Goal: Task Accomplishment & Management: Manage account settings

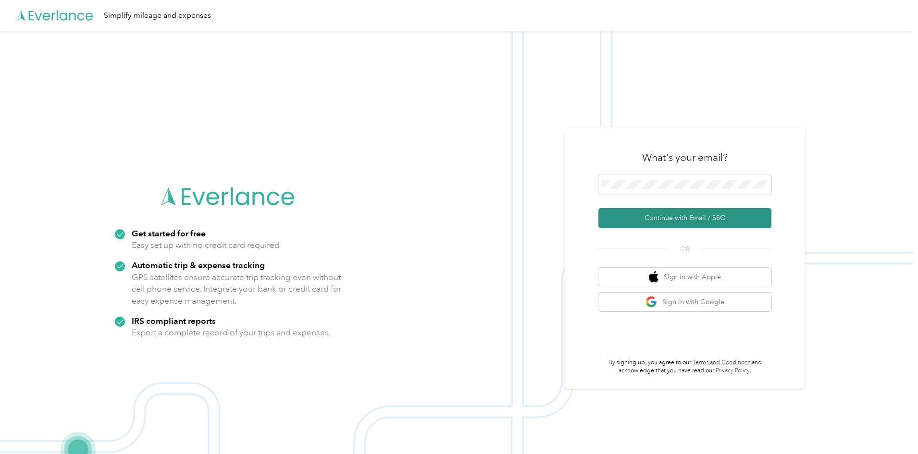
click at [672, 215] on button "Continue with Email / SSO" at bounding box center [684, 218] width 173 height 20
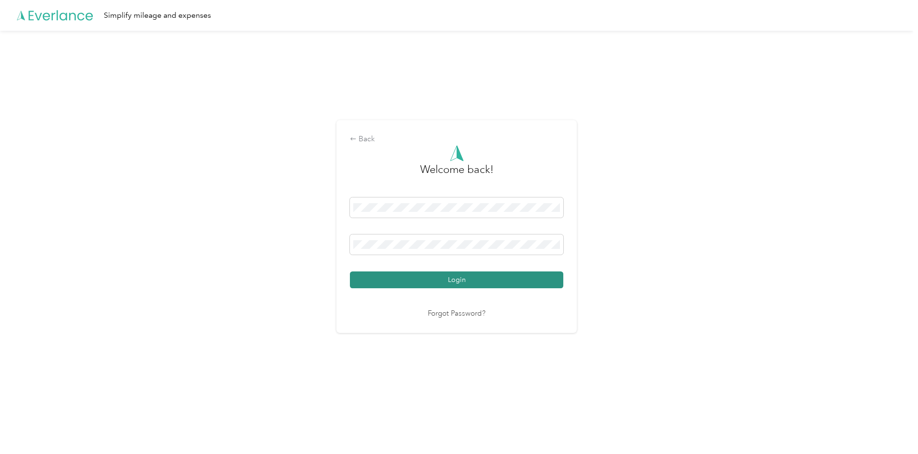
click at [415, 275] on button "Login" at bounding box center [456, 280] width 213 height 17
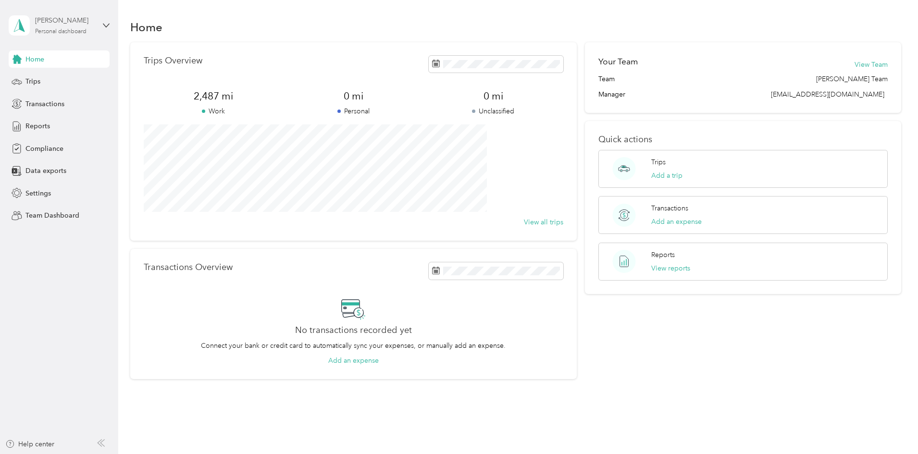
click at [73, 27] on div "[PERSON_NAME] Personal dashboard" at bounding box center [65, 24] width 60 height 19
click at [64, 81] on div "Team dashboard" at bounding box center [42, 79] width 51 height 10
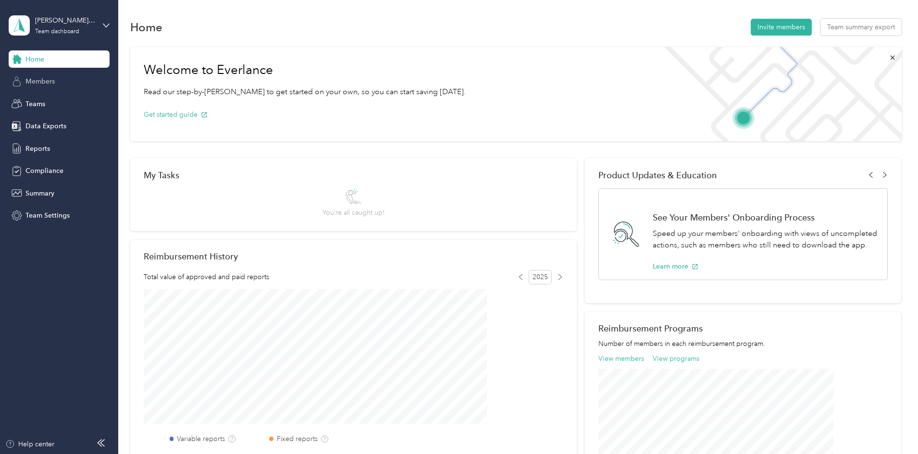
click at [31, 84] on span "Members" at bounding box center [39, 81] width 29 height 10
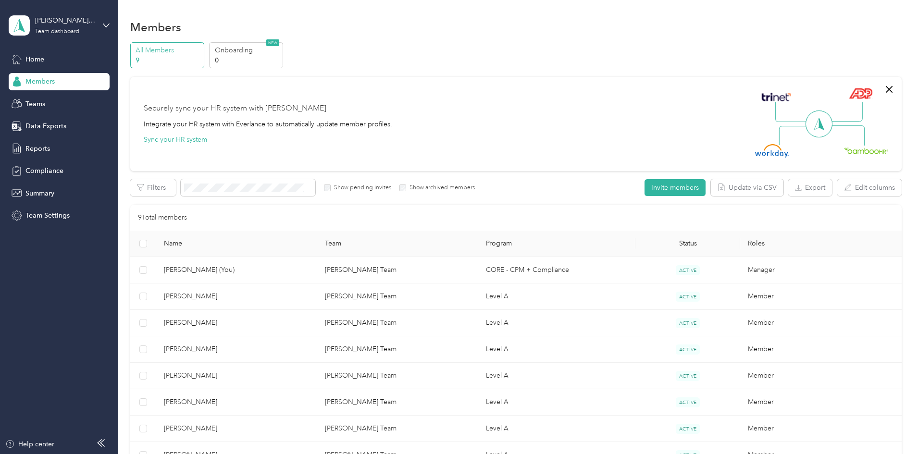
click at [266, 323] on span "[PERSON_NAME]" at bounding box center [237, 323] width 146 height 11
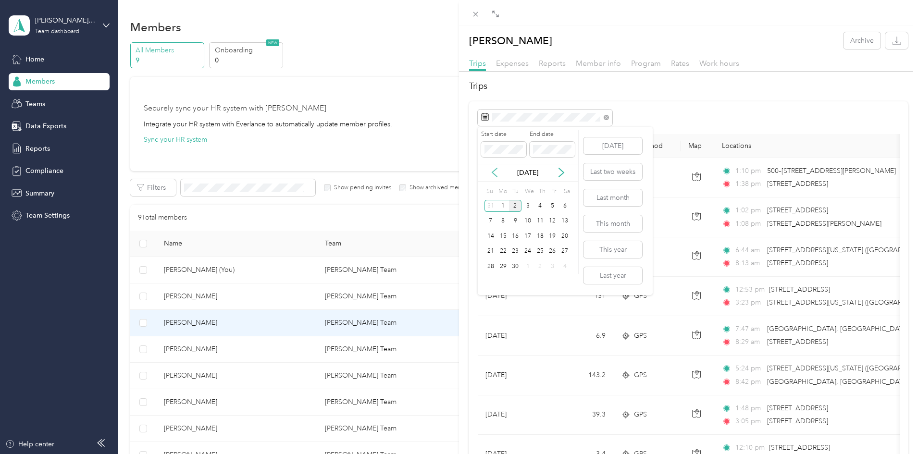
click at [491, 172] on icon at bounding box center [495, 173] width 10 height 10
click at [554, 207] on div "1" at bounding box center [553, 206] width 12 height 12
click at [490, 282] on div "31" at bounding box center [491, 282] width 12 height 12
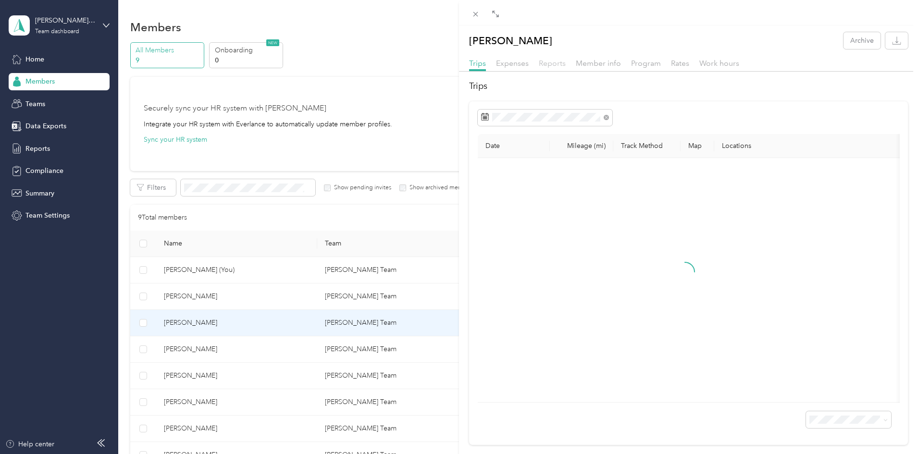
click at [552, 62] on span "Reports" at bounding box center [552, 63] width 27 height 9
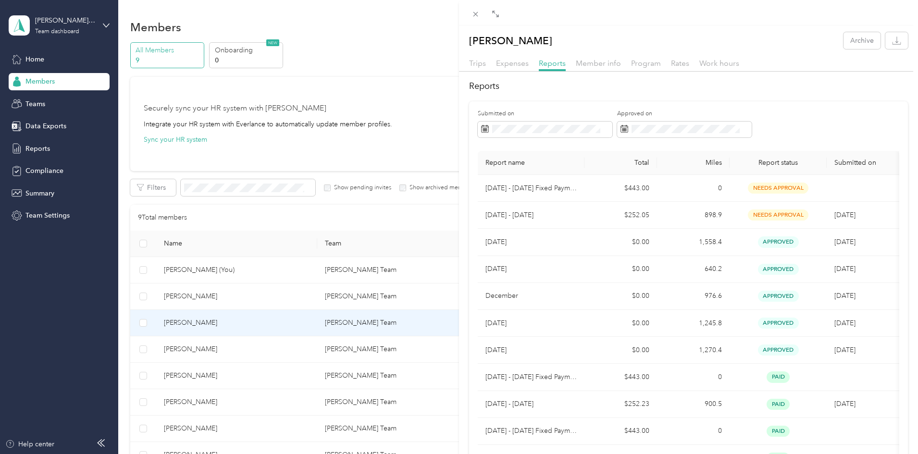
click at [256, 400] on div "[PERSON_NAME] Archive Trips Expenses Reports Member info Program Rates Work hou…" at bounding box center [459, 227] width 918 height 454
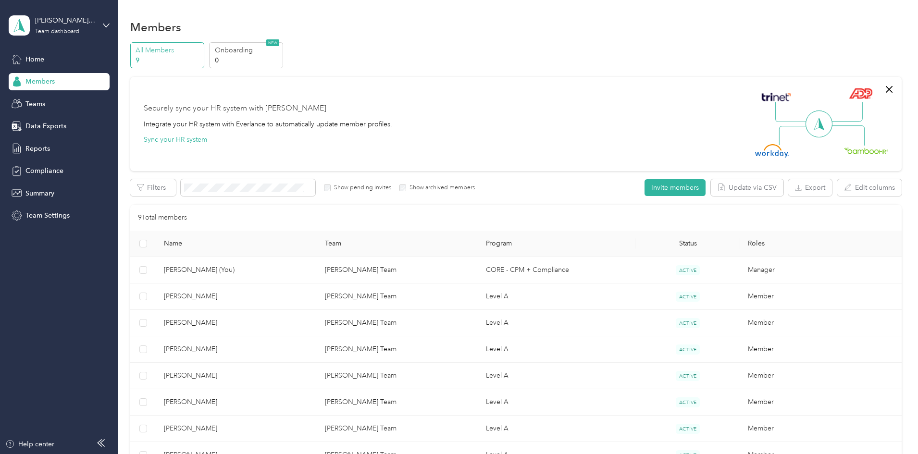
click at [256, 400] on div at bounding box center [459, 227] width 918 height 454
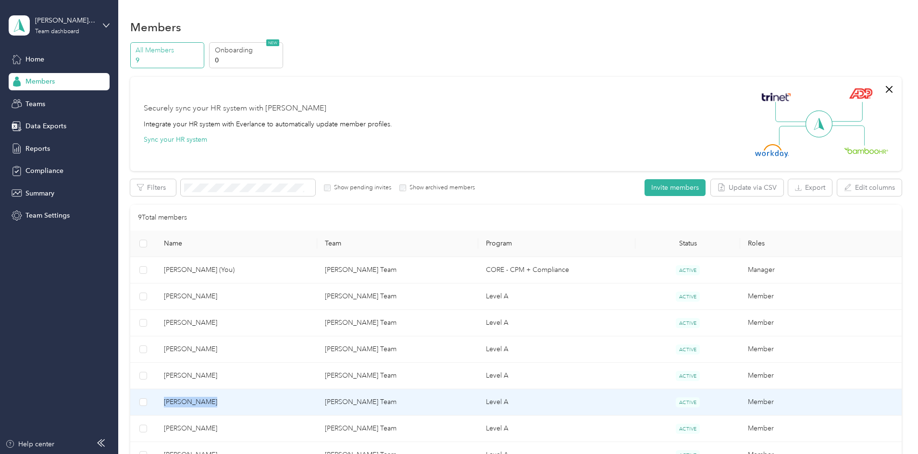
click at [256, 401] on span "[PERSON_NAME]" at bounding box center [237, 402] width 146 height 11
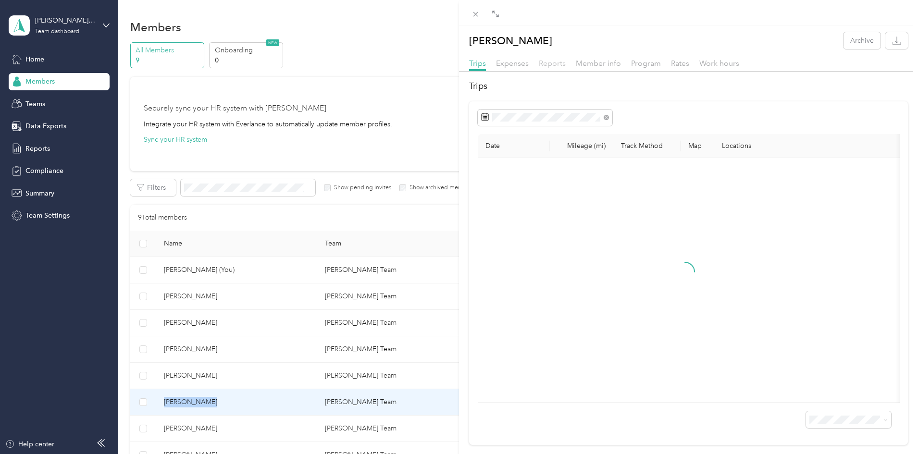
click at [553, 64] on span "Reports" at bounding box center [552, 63] width 27 height 9
